Goal: Transaction & Acquisition: Purchase product/service

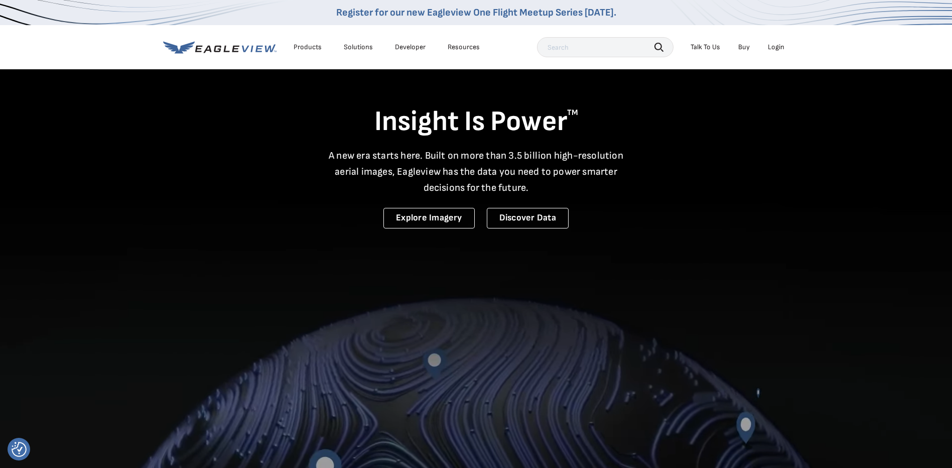
click at [783, 44] on div "Login" at bounding box center [776, 47] width 17 height 9
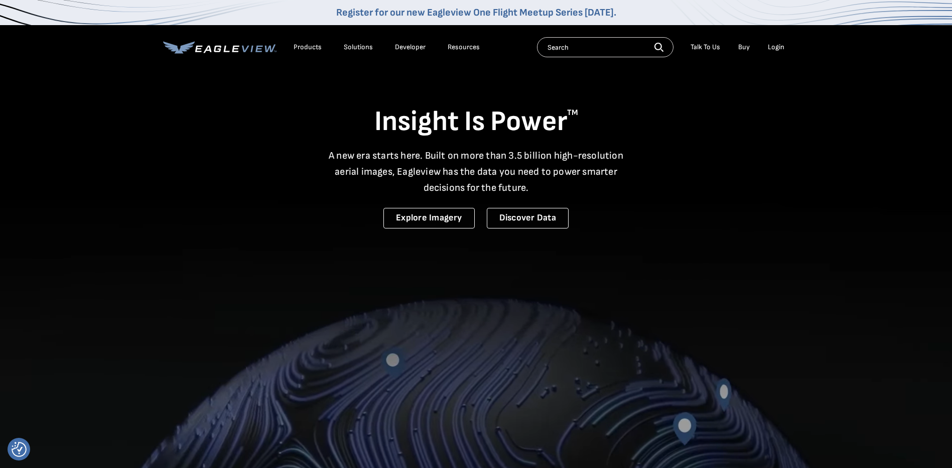
click at [774, 47] on div "Login" at bounding box center [776, 47] width 17 height 9
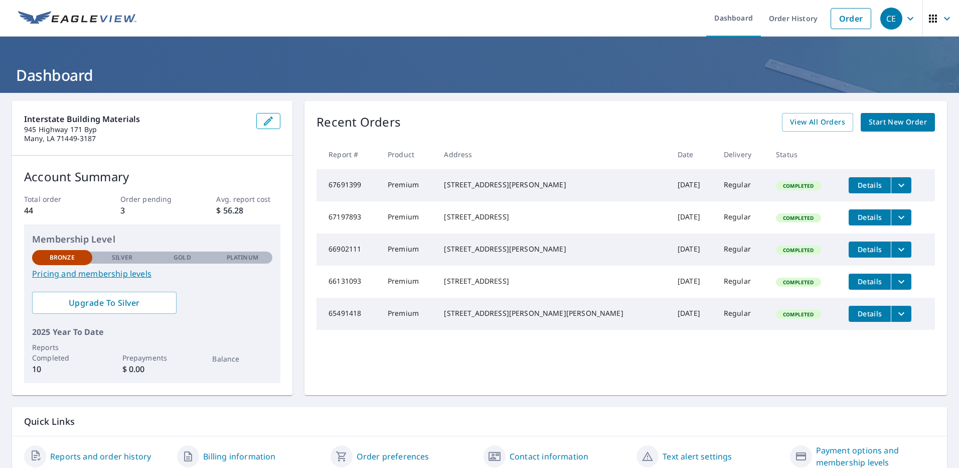
click at [904, 115] on link "Start New Order" at bounding box center [898, 122] width 74 height 19
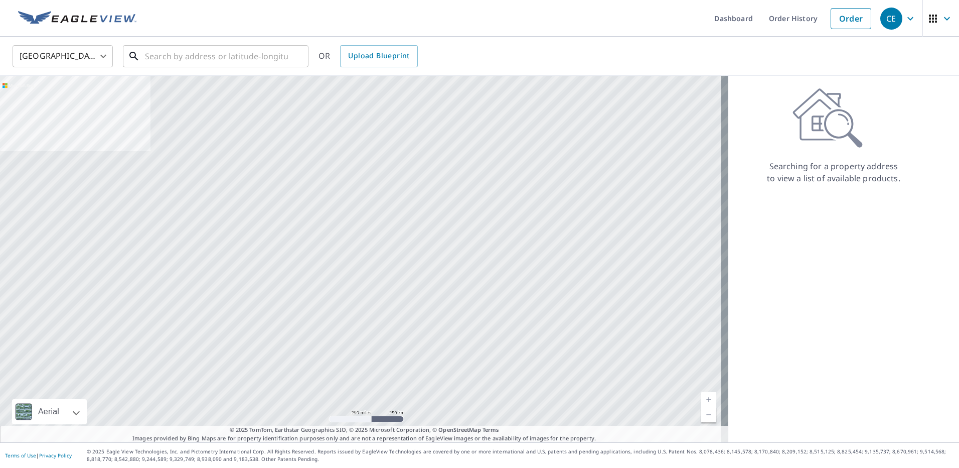
drag, startPoint x: 184, startPoint y: 61, endPoint x: 0, endPoint y: 135, distance: 198.1
click at [183, 61] on input "text" at bounding box center [216, 56] width 143 height 28
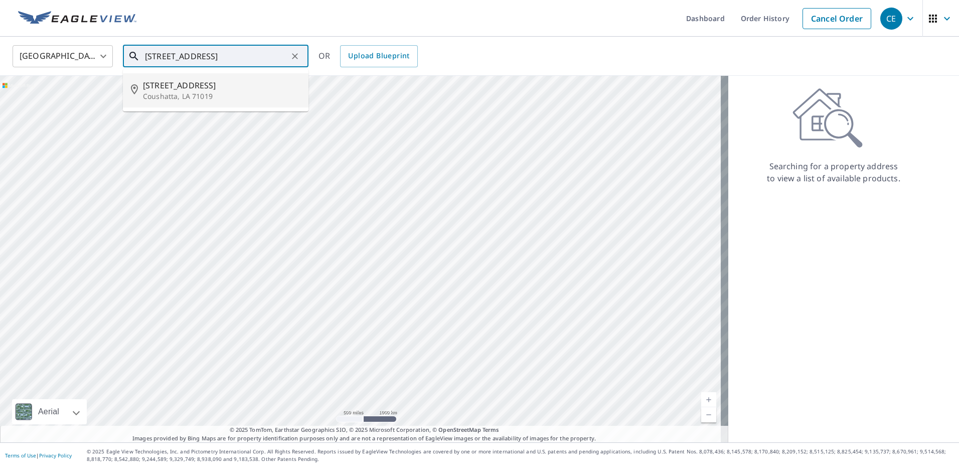
click at [228, 95] on p "Coushatta, LA 71019" at bounding box center [222, 96] width 158 height 10
type input "[STREET_ADDRESS]"
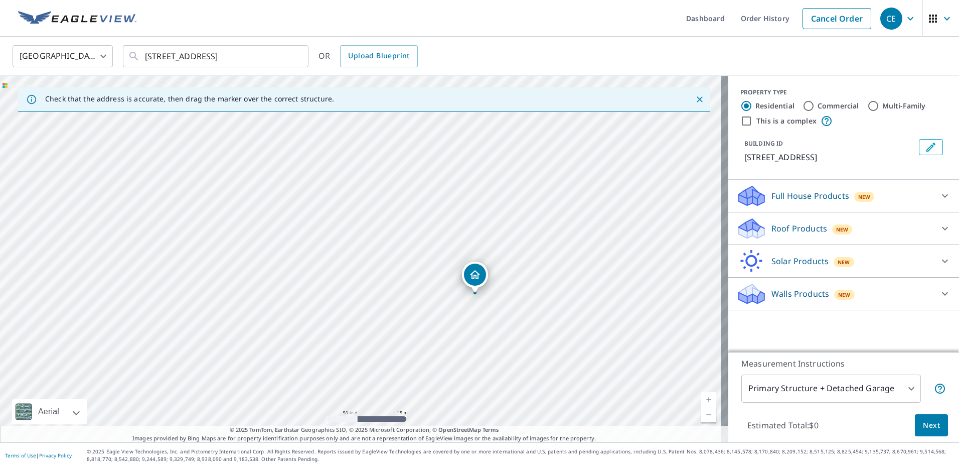
drag, startPoint x: 513, startPoint y: 203, endPoint x: 459, endPoint y: 223, distance: 57.3
drag, startPoint x: 459, startPoint y: 223, endPoint x: 415, endPoint y: 201, distance: 49.6
drag, startPoint x: 362, startPoint y: 216, endPoint x: 355, endPoint y: 202, distance: 16.4
click at [942, 229] on icon at bounding box center [945, 229] width 6 height 4
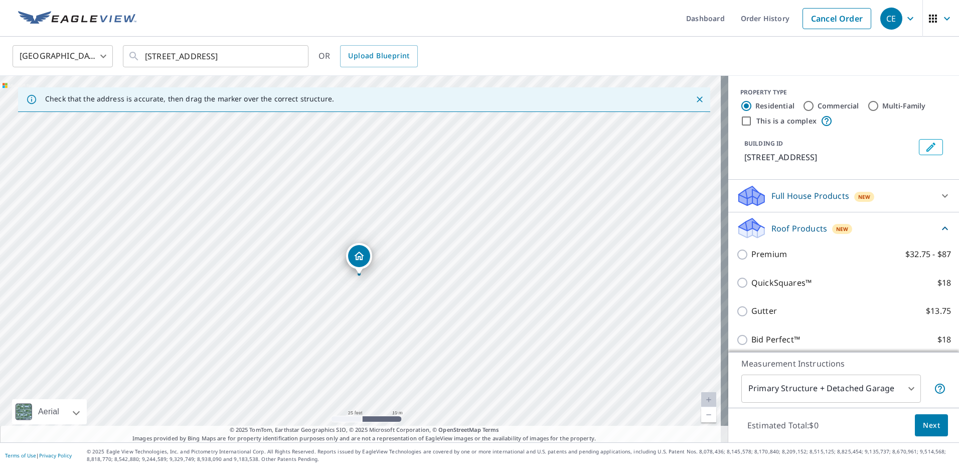
click at [737, 251] on input "Premium $32.75 - $87" at bounding box center [744, 254] width 15 height 12
checkbox input "true"
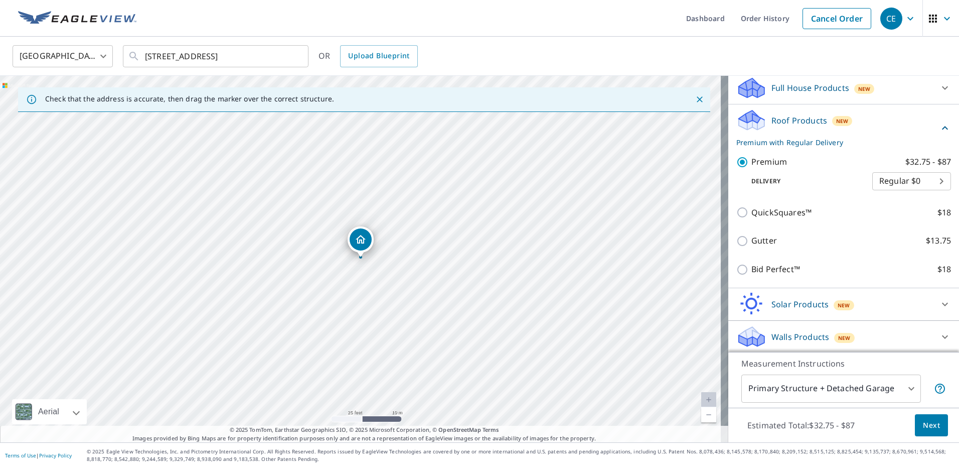
scroll to position [109, 0]
click at [932, 423] on span "Next" at bounding box center [931, 425] width 17 height 13
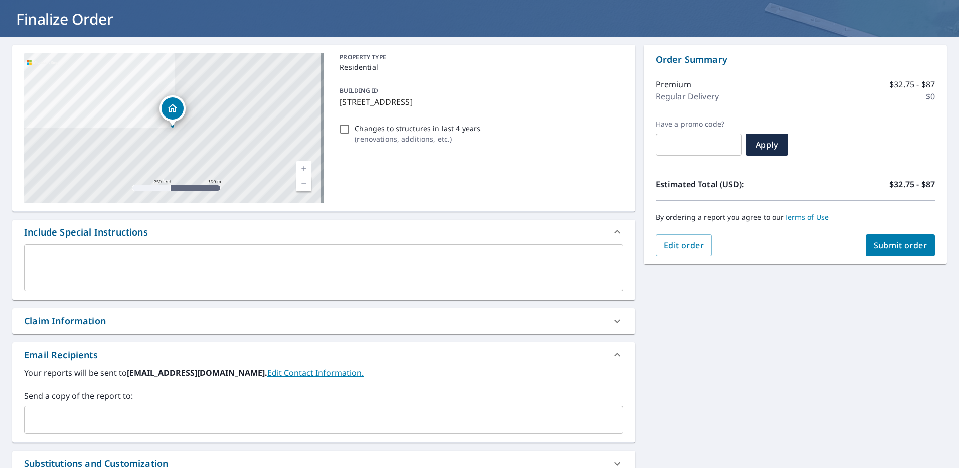
scroll to position [164, 0]
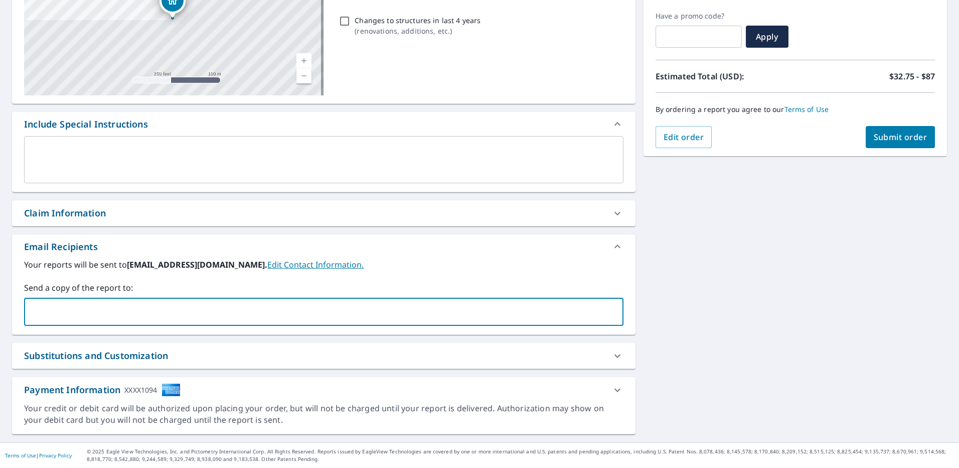
click at [200, 316] on input "text" at bounding box center [316, 311] width 575 height 19
type input "cord@interstatebm.com"
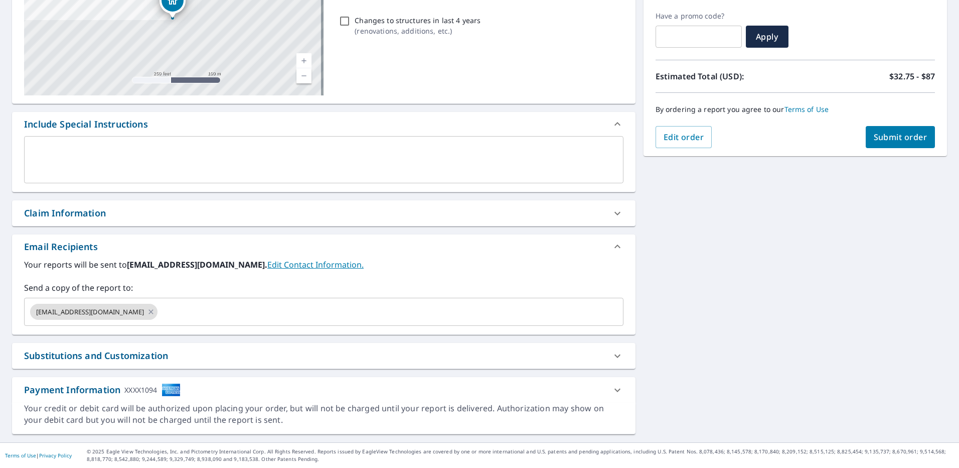
click at [398, 283] on label "Send a copy of the report to:" at bounding box center [324, 287] width 600 height 12
click at [874, 139] on span "Submit order" at bounding box center [901, 136] width 54 height 11
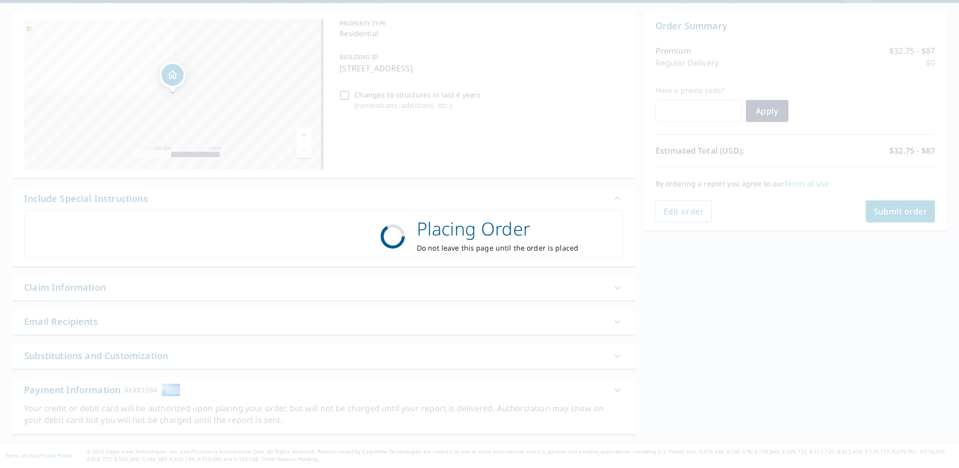
scroll to position [90, 0]
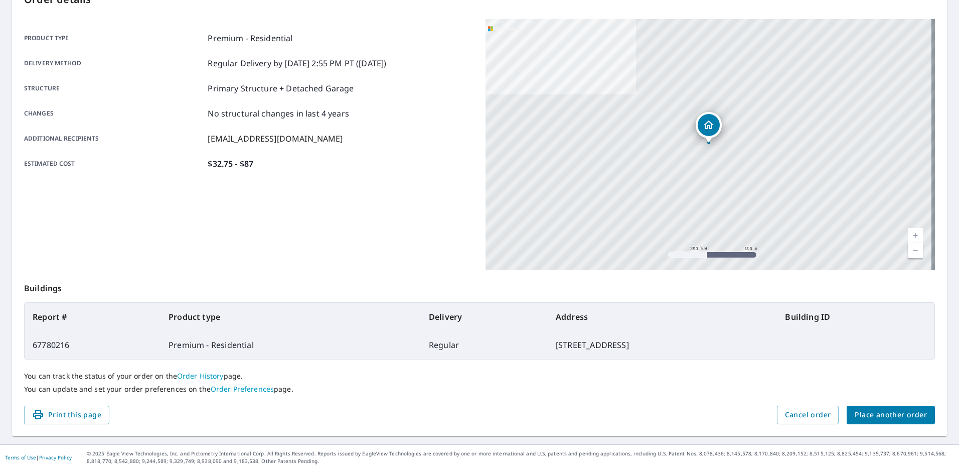
scroll to position [123, 0]
